Goal: Communication & Community: Answer question/provide support

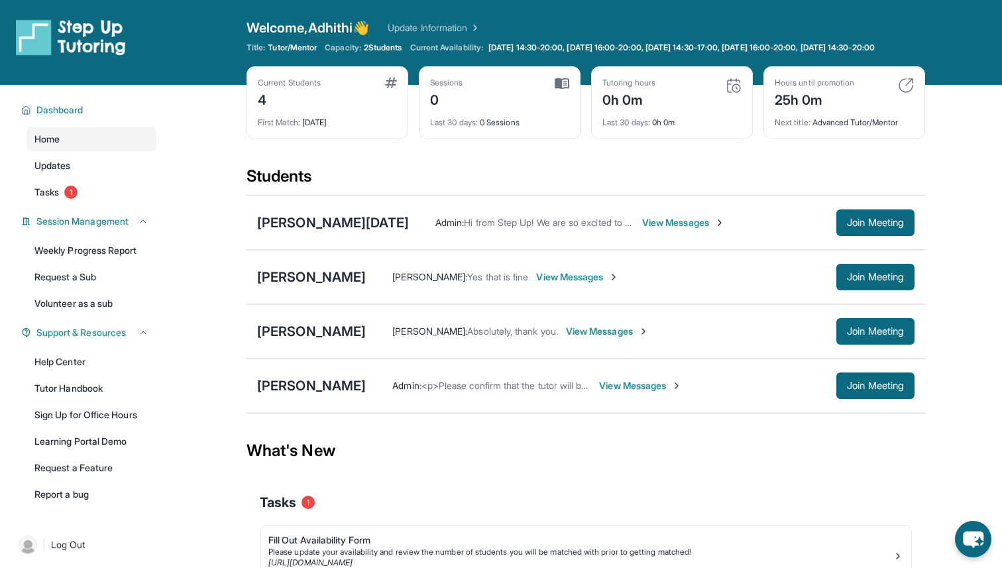
click at [562, 284] on span "View Messages" at bounding box center [577, 276] width 83 height 13
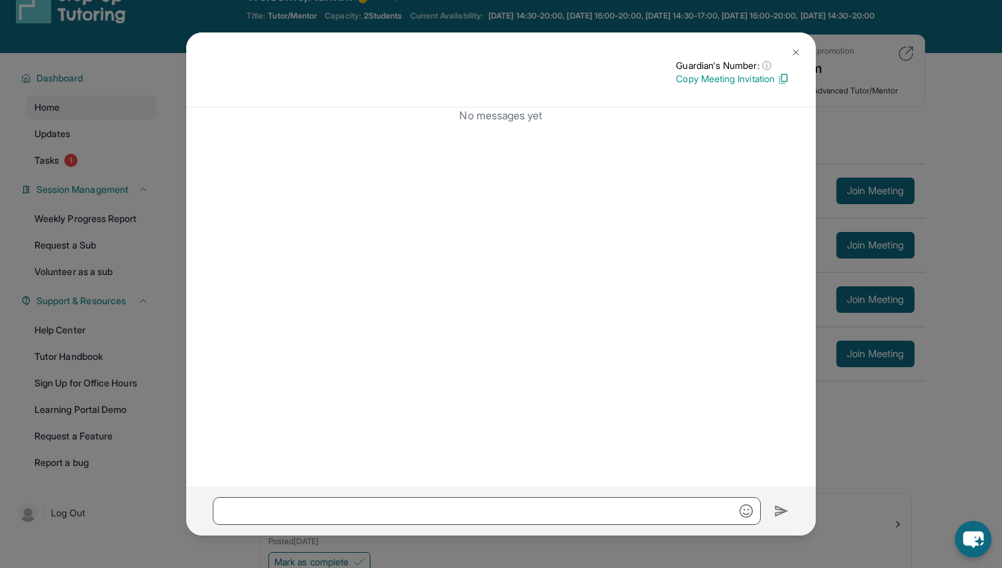
scroll to position [36, 0]
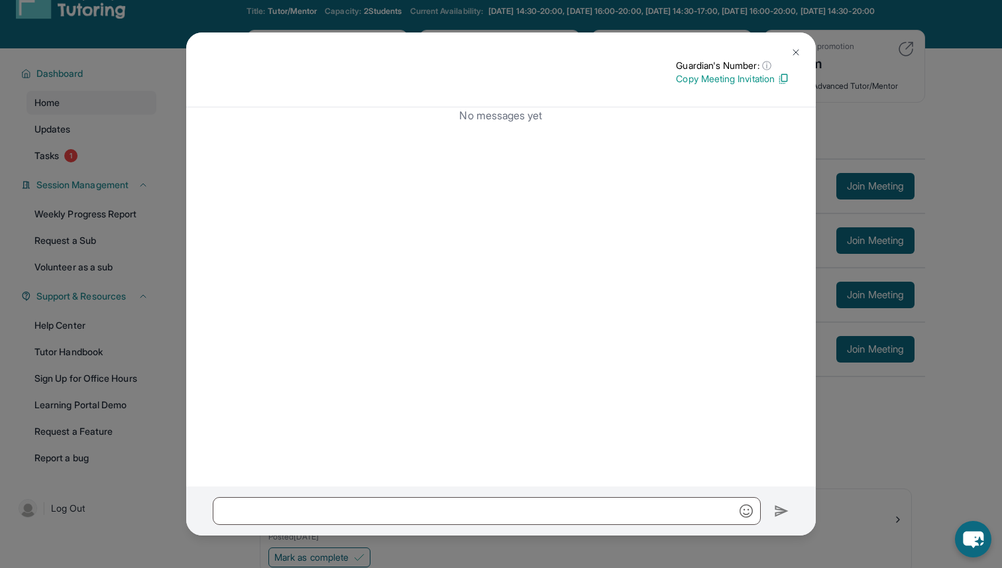
click at [791, 50] on img at bounding box center [795, 52] width 11 height 11
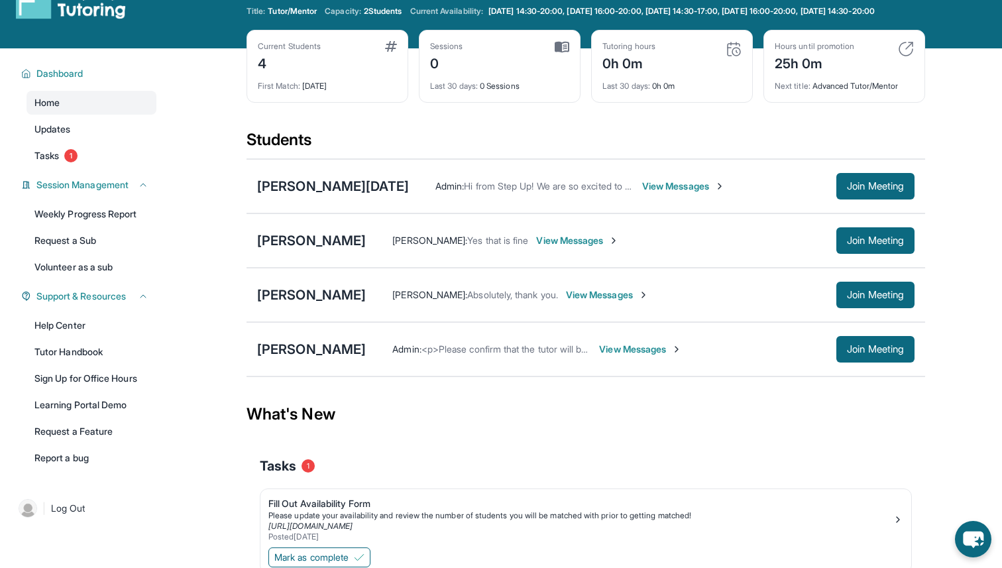
click at [642, 193] on span "View Messages" at bounding box center [683, 186] width 83 height 13
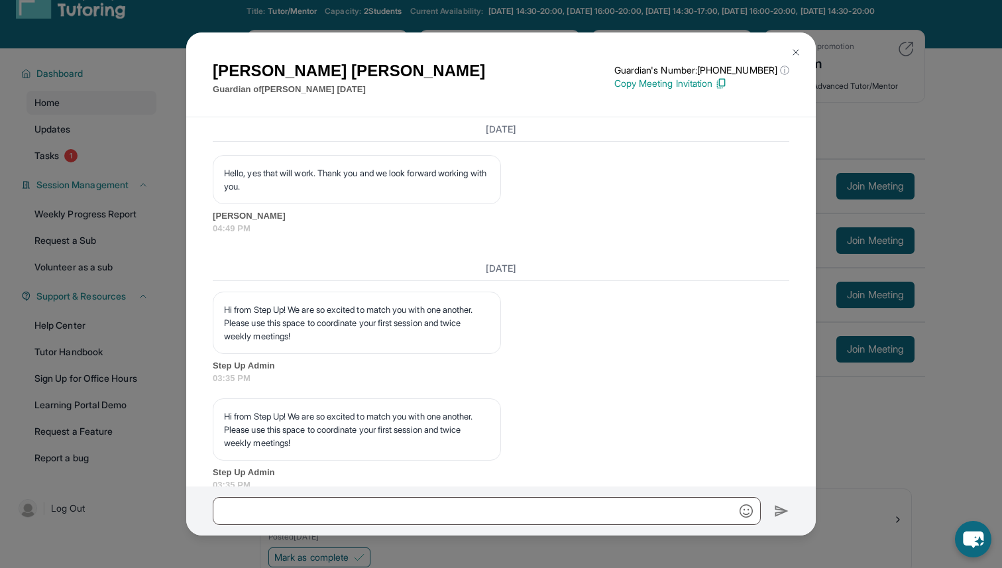
scroll to position [1088, 0]
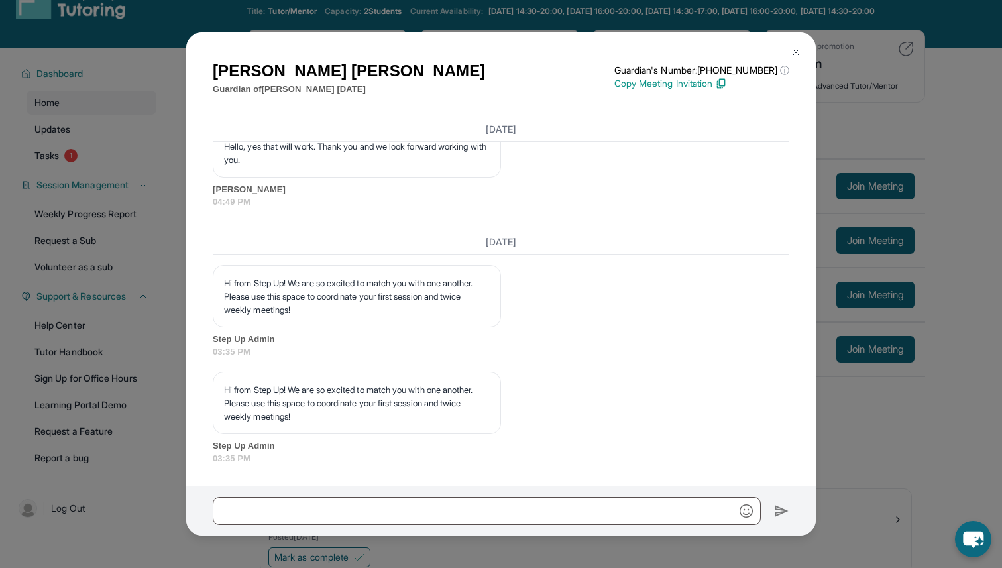
click at [795, 50] on img at bounding box center [795, 52] width 11 height 11
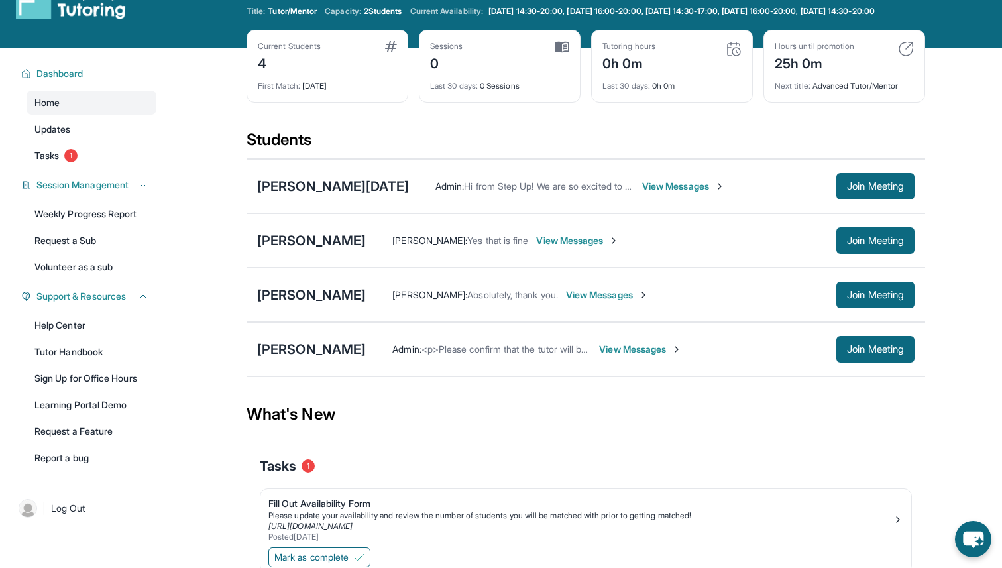
click at [564, 247] on span "View Messages" at bounding box center [577, 240] width 83 height 13
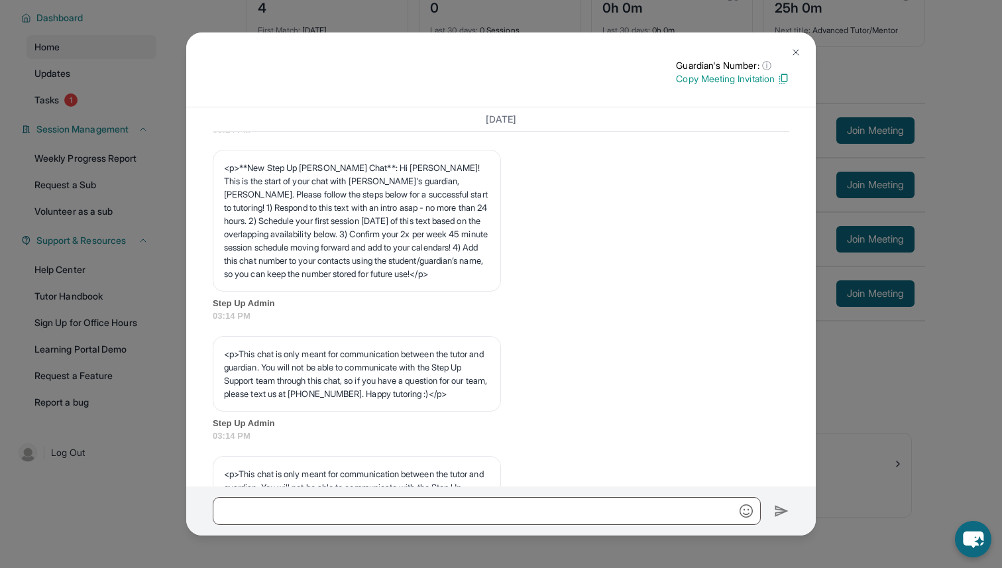
scroll to position [162, 0]
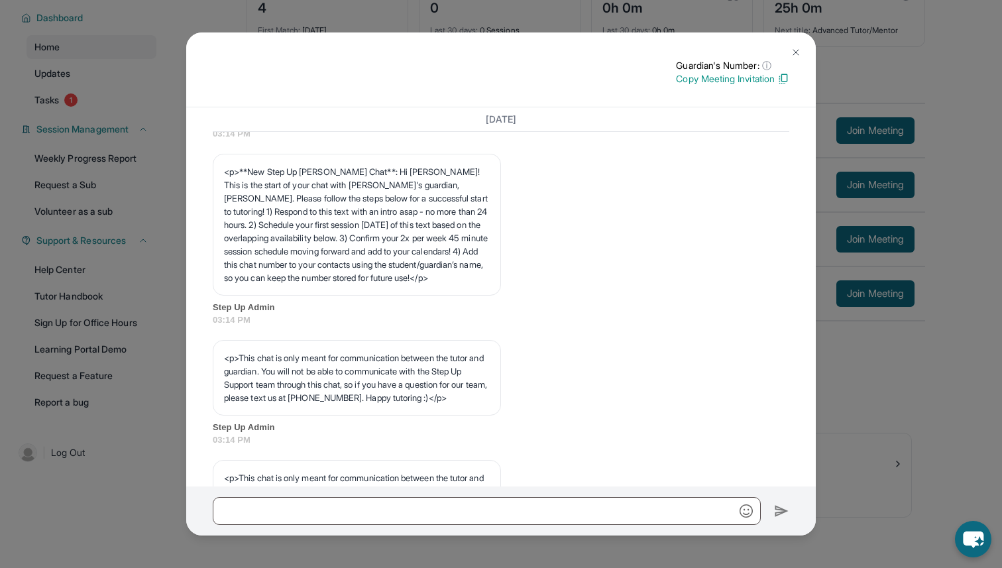
click at [796, 52] on img at bounding box center [795, 52] width 11 height 11
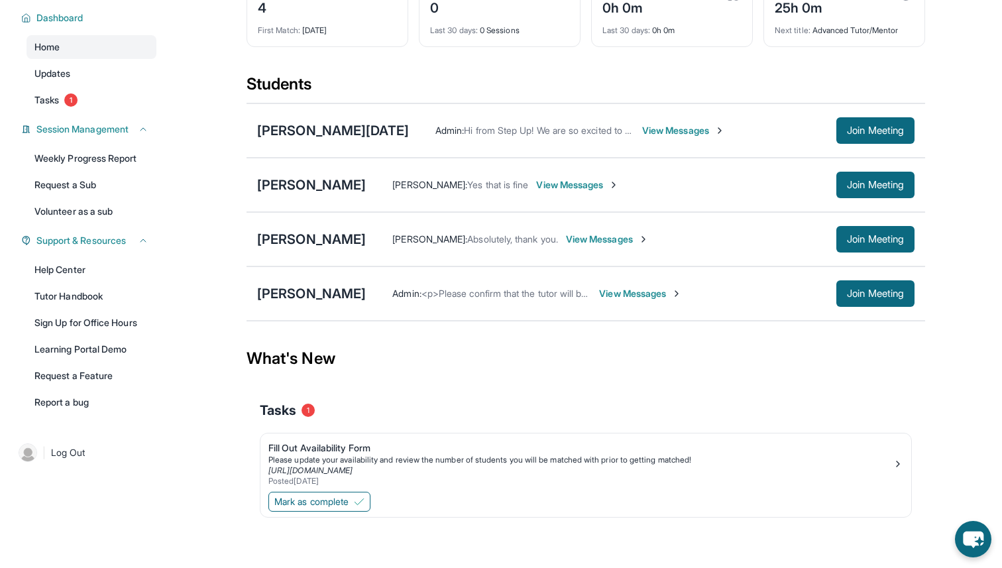
click at [565, 183] on span "View Messages" at bounding box center [577, 184] width 83 height 13
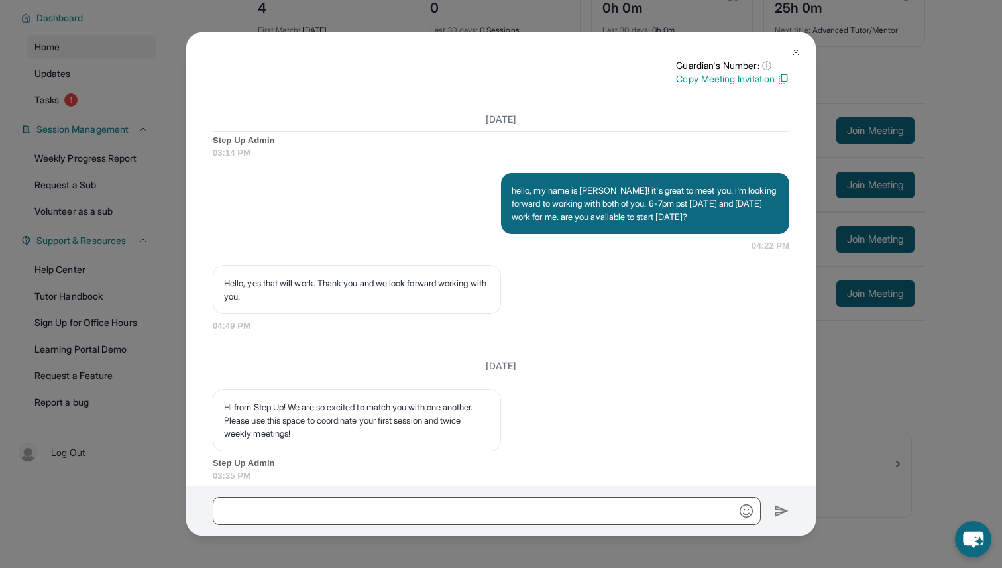
scroll to position [862, 0]
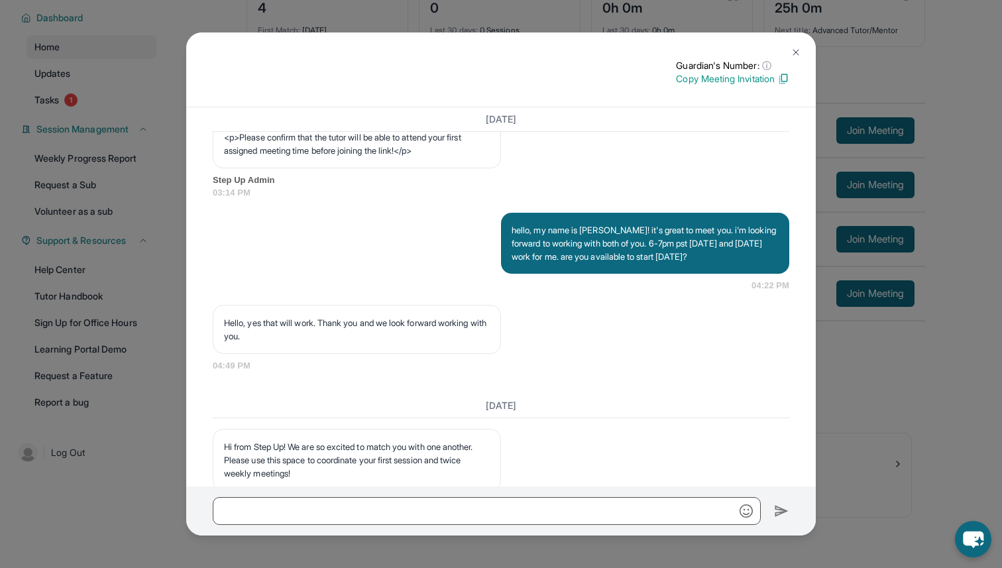
click at [798, 49] on img at bounding box center [795, 52] width 11 height 11
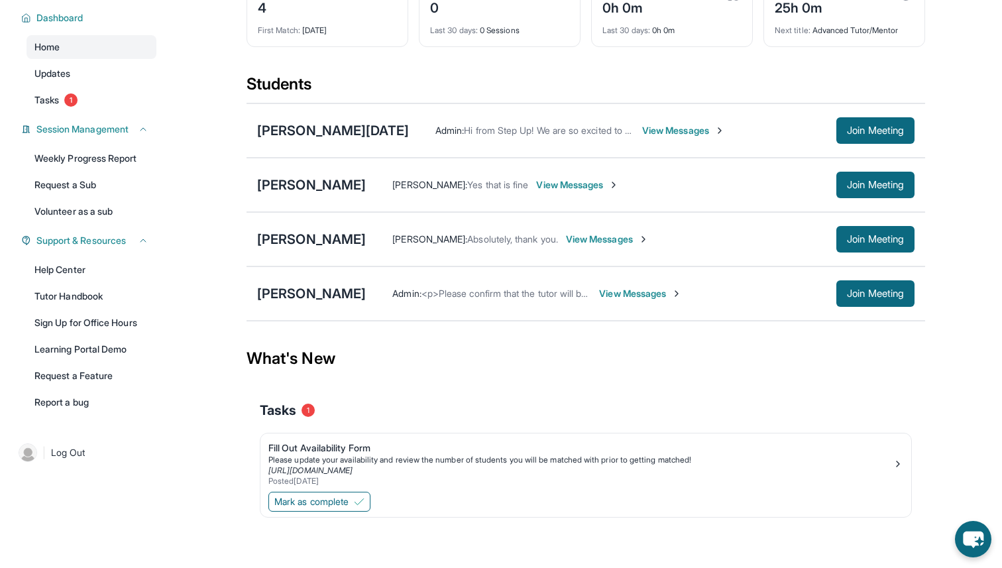
click at [586, 240] on span "View Messages" at bounding box center [607, 238] width 83 height 13
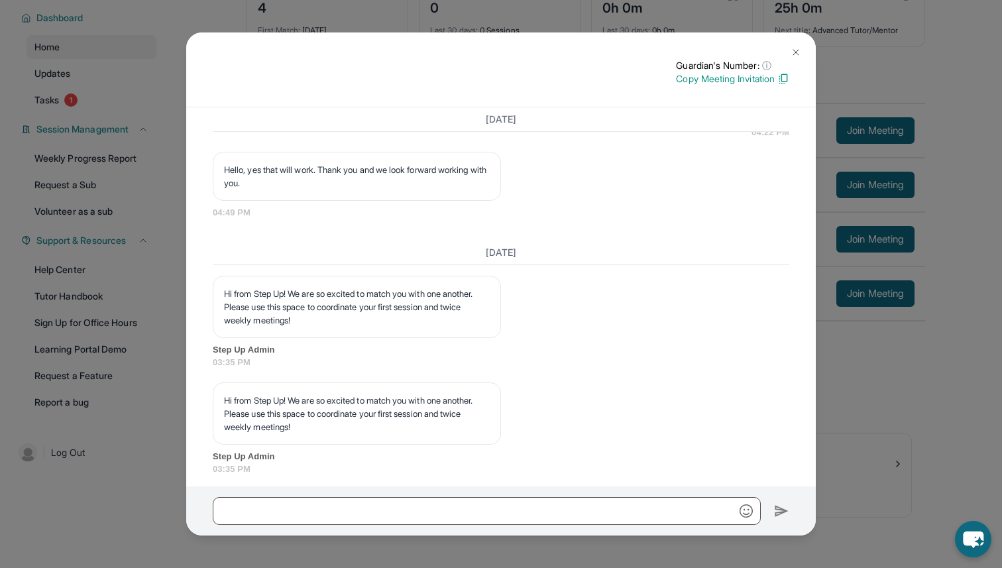
scroll to position [809, 0]
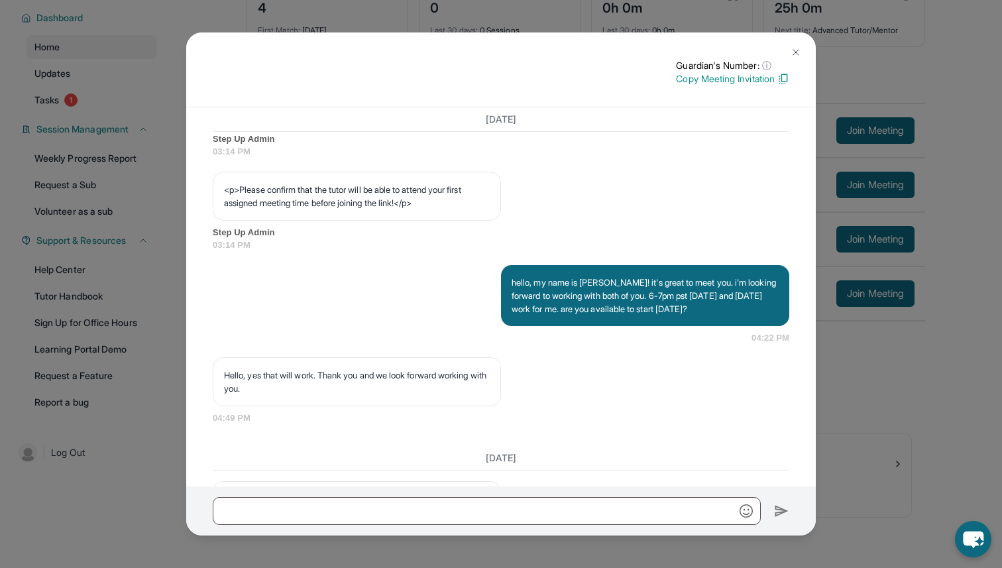
click at [799, 47] on img at bounding box center [795, 52] width 11 height 11
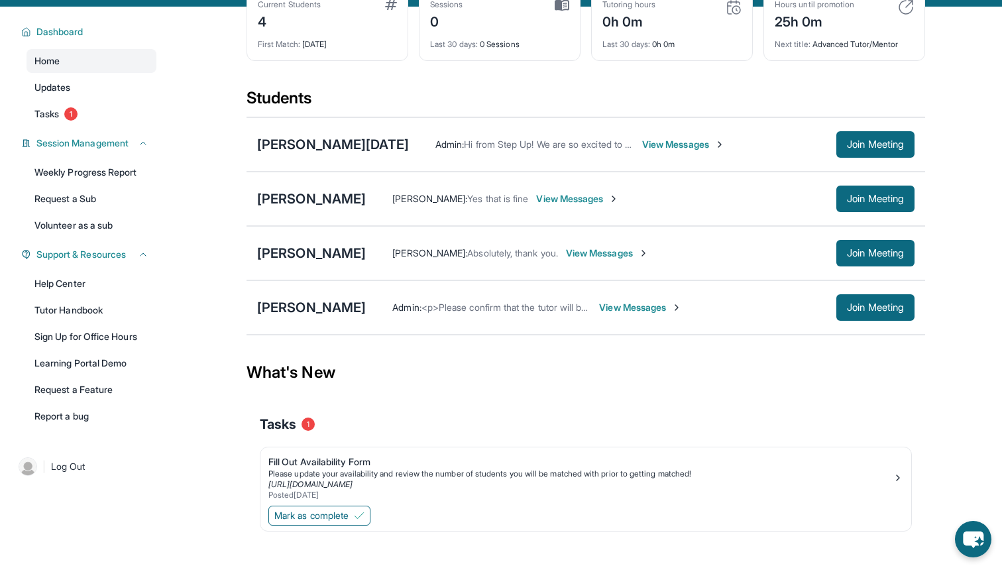
scroll to position [103, 0]
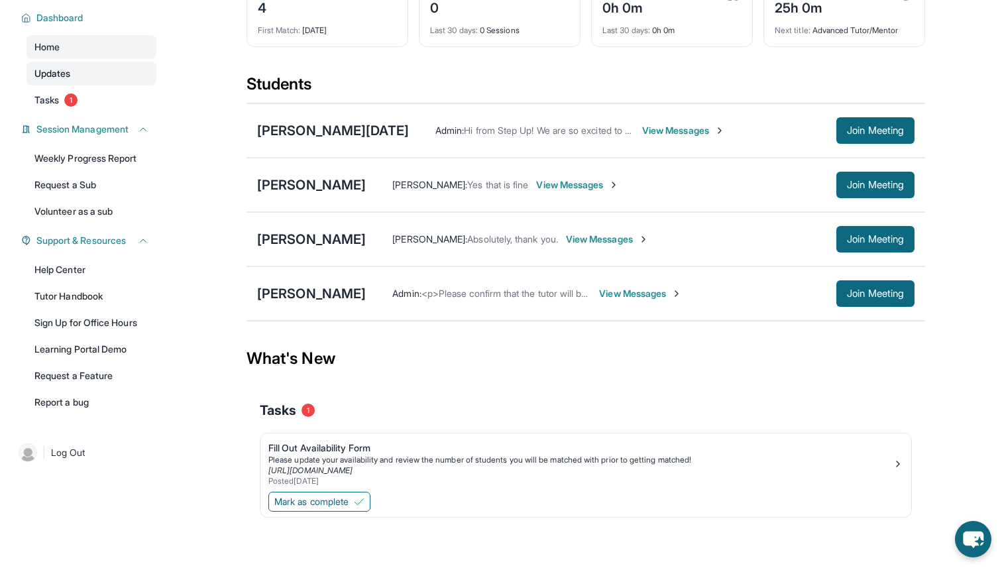
click at [107, 75] on link "Updates" at bounding box center [91, 74] width 130 height 24
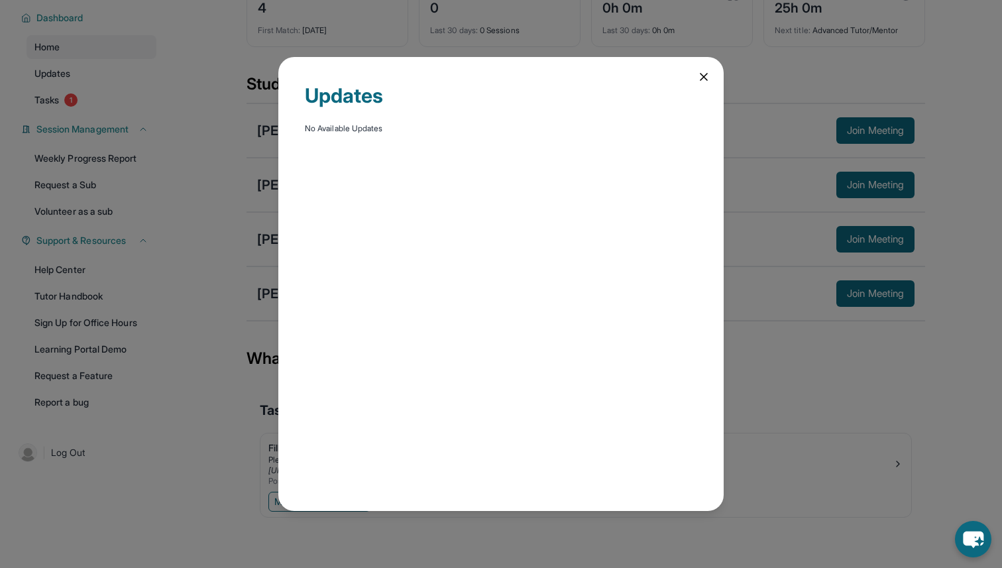
click at [703, 77] on icon at bounding box center [703, 77] width 7 height 7
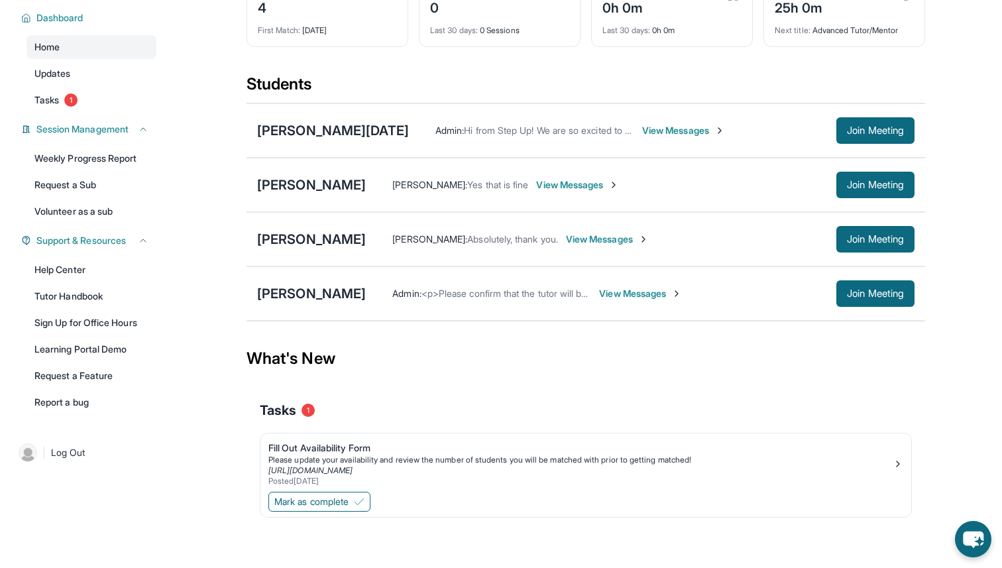
scroll to position [97, 0]
